Goal: Information Seeking & Learning: Find specific fact

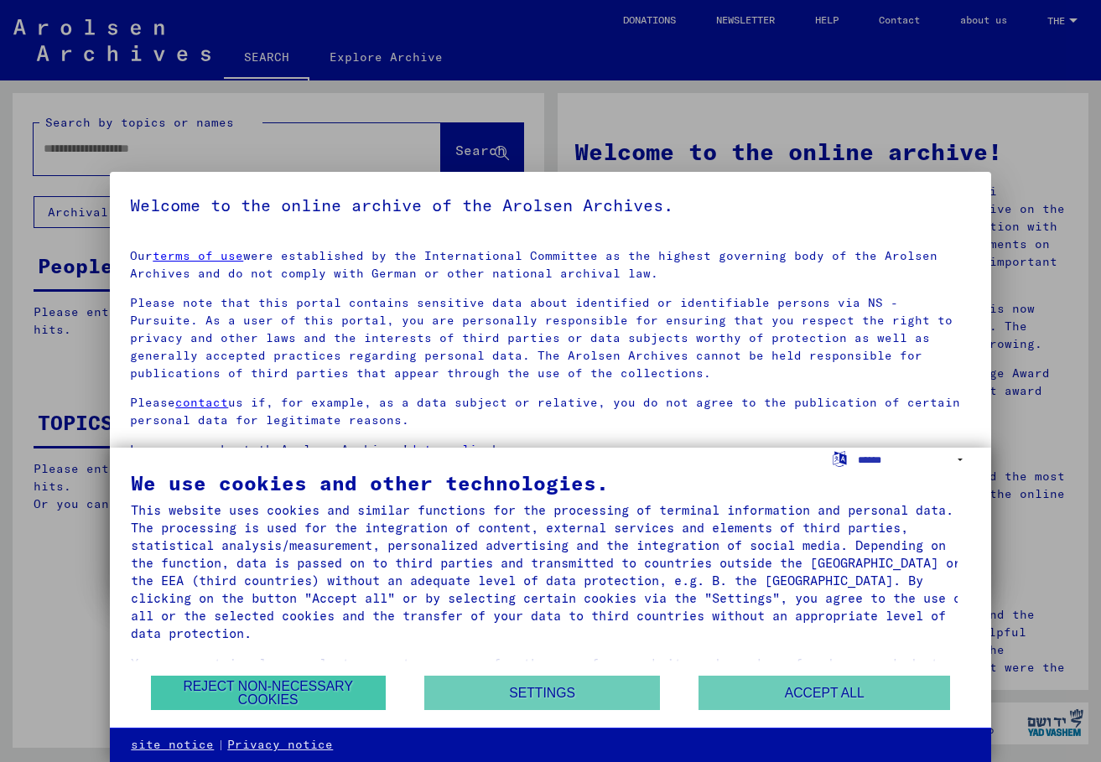
click at [327, 693] on button "REJECT NON-NECESSARY COOKIES" at bounding box center [268, 693] width 235 height 34
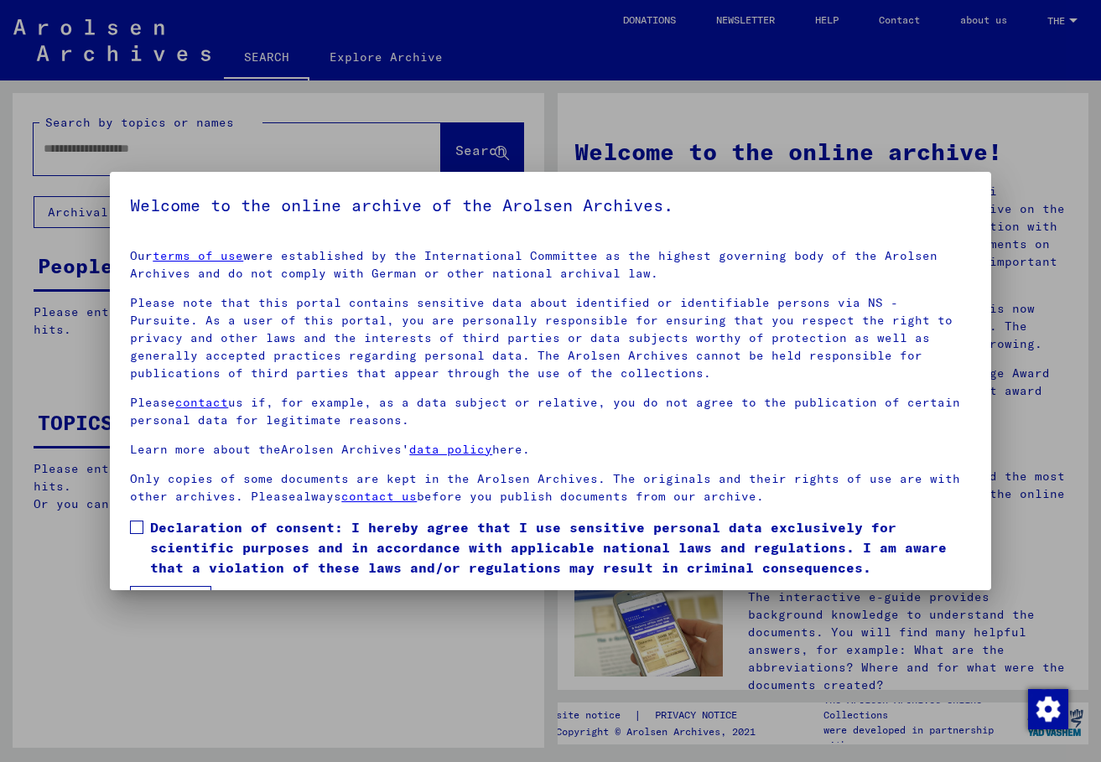
click at [141, 527] on span at bounding box center [136, 527] width 13 height 13
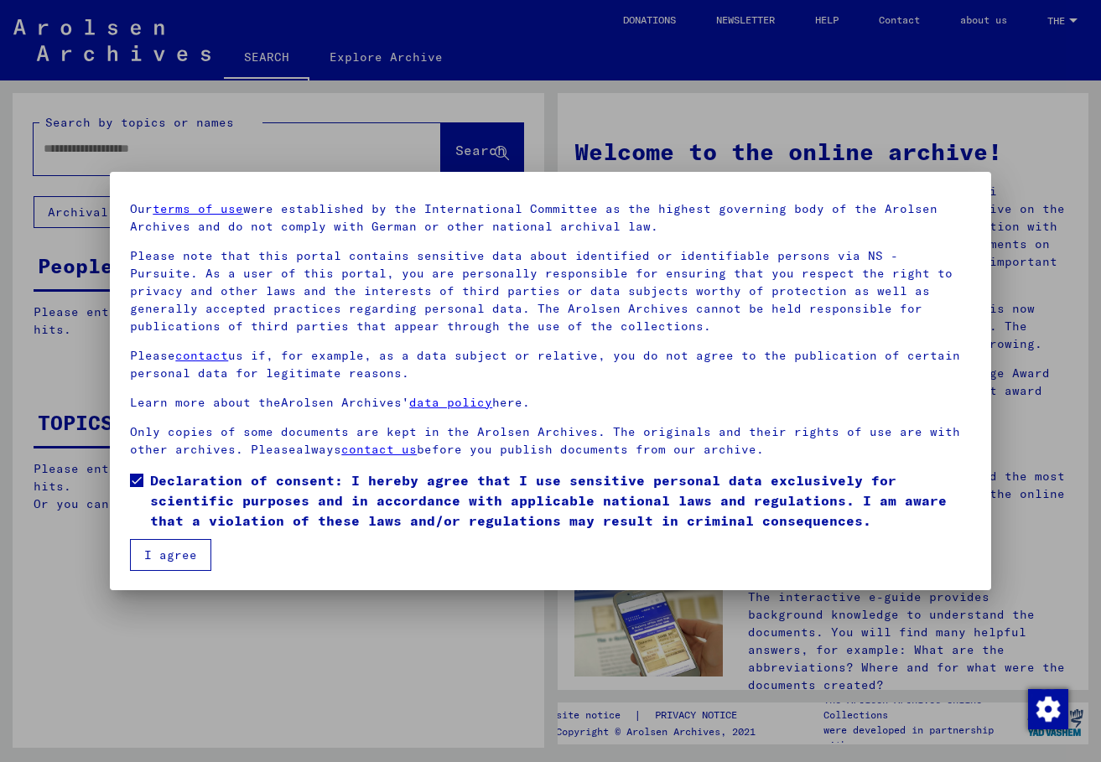
click at [185, 557] on button "I agree" at bounding box center [170, 555] width 81 height 32
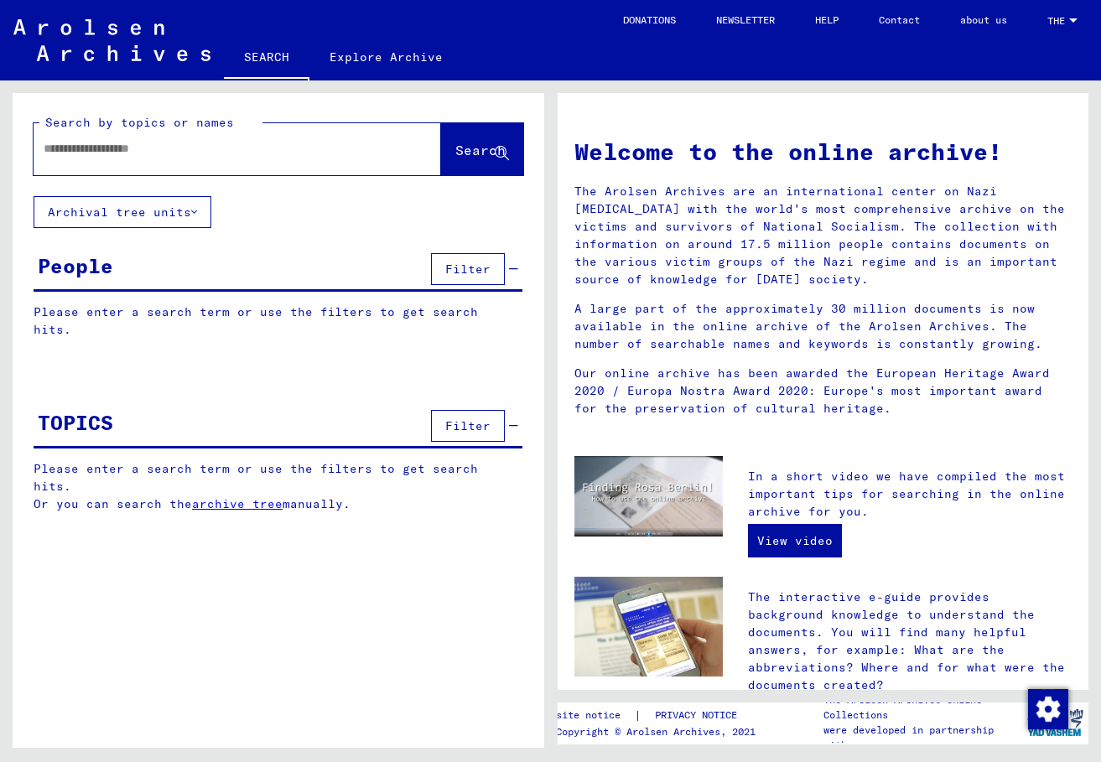
click at [306, 320] on p "Please enter a search term or use the filters to get search hits." at bounding box center [278, 321] width 489 height 35
click at [101, 262] on div "People" at bounding box center [75, 266] width 75 height 30
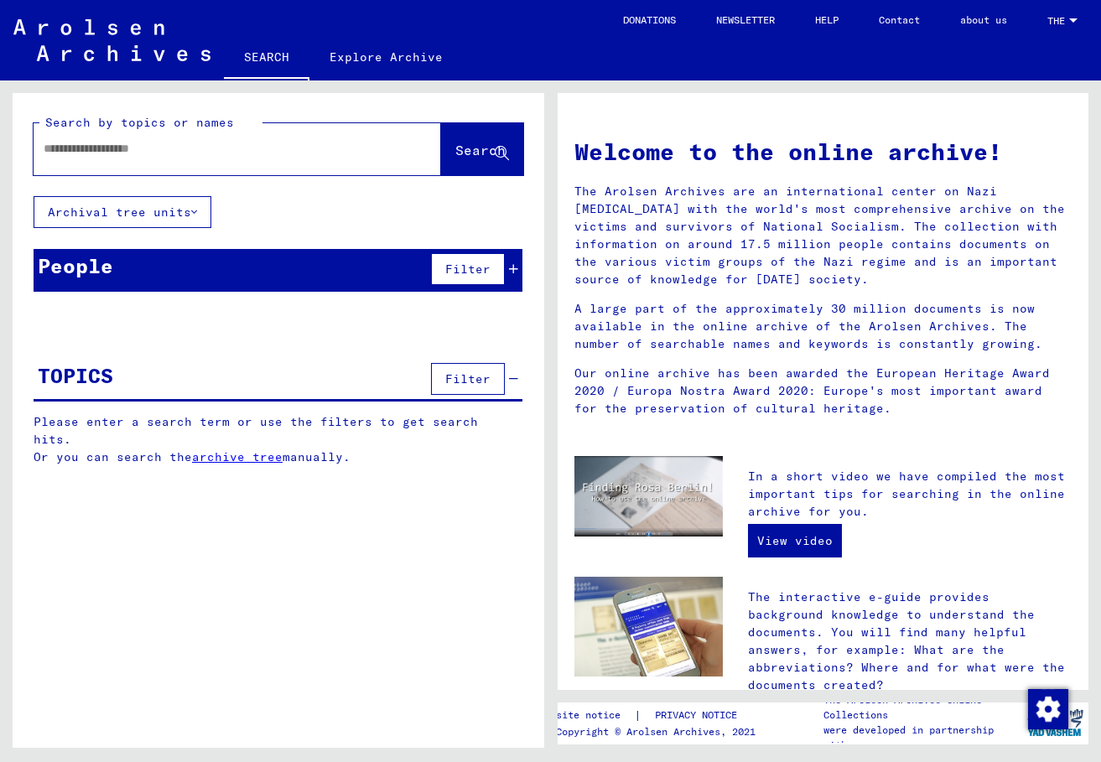
click at [334, 169] on div at bounding box center [237, 149] width 407 height 52
click at [324, 155] on input "text" at bounding box center [217, 149] width 347 height 18
type input "**********"
click at [484, 143] on span "Search" at bounding box center [480, 150] width 50 height 17
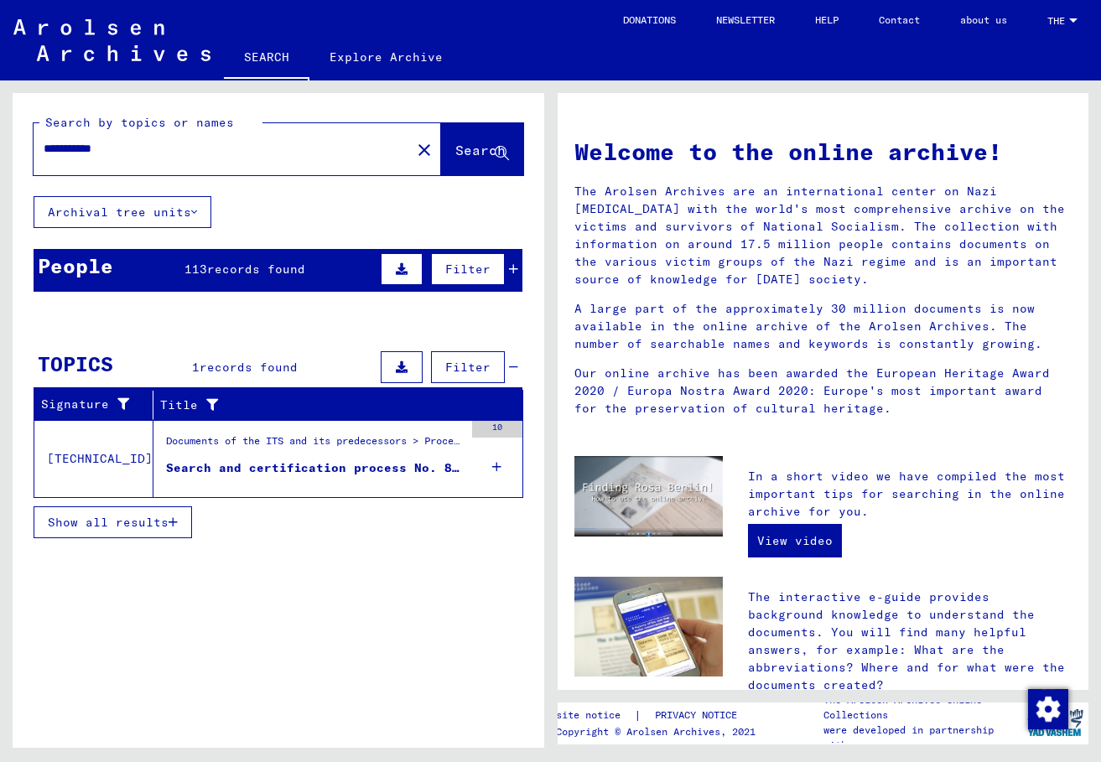
click at [397, 468] on div "Search and certification process No. 805.312 for [PERSON_NAME] born [DEMOGRAPHI…" at bounding box center [315, 468] width 298 height 18
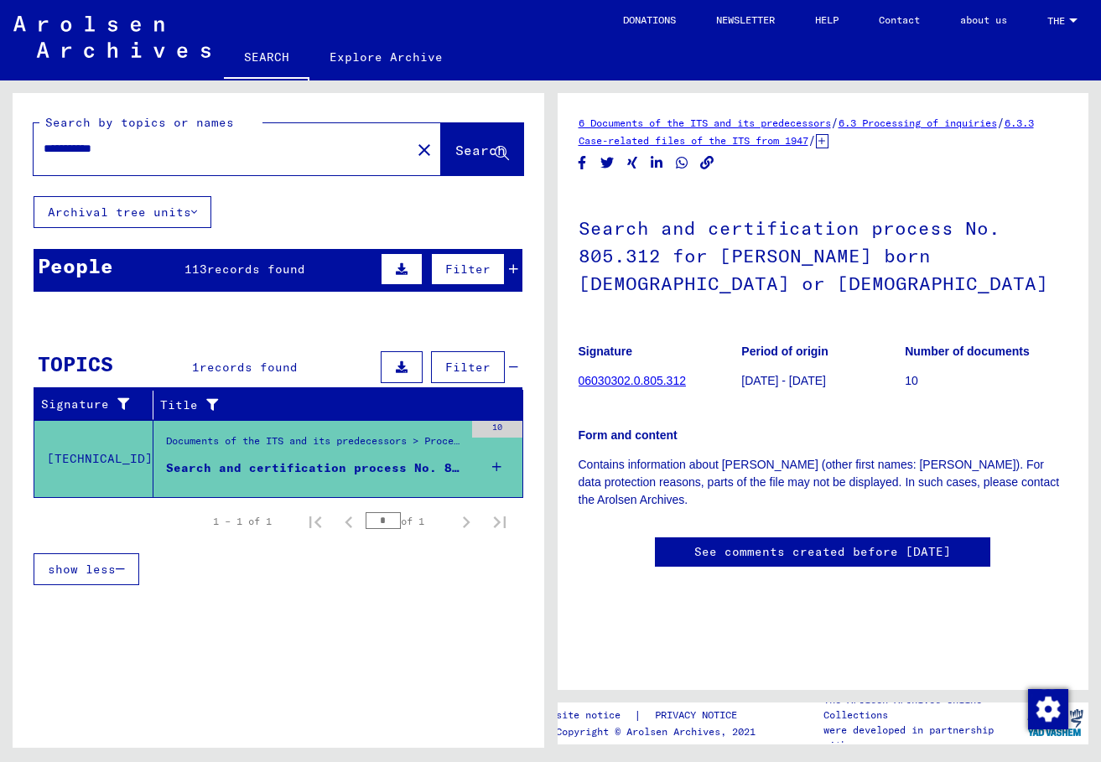
click at [700, 559] on link "See comments created before [DATE]" at bounding box center [822, 552] width 257 height 18
